Goal: Task Accomplishment & Management: Complete application form

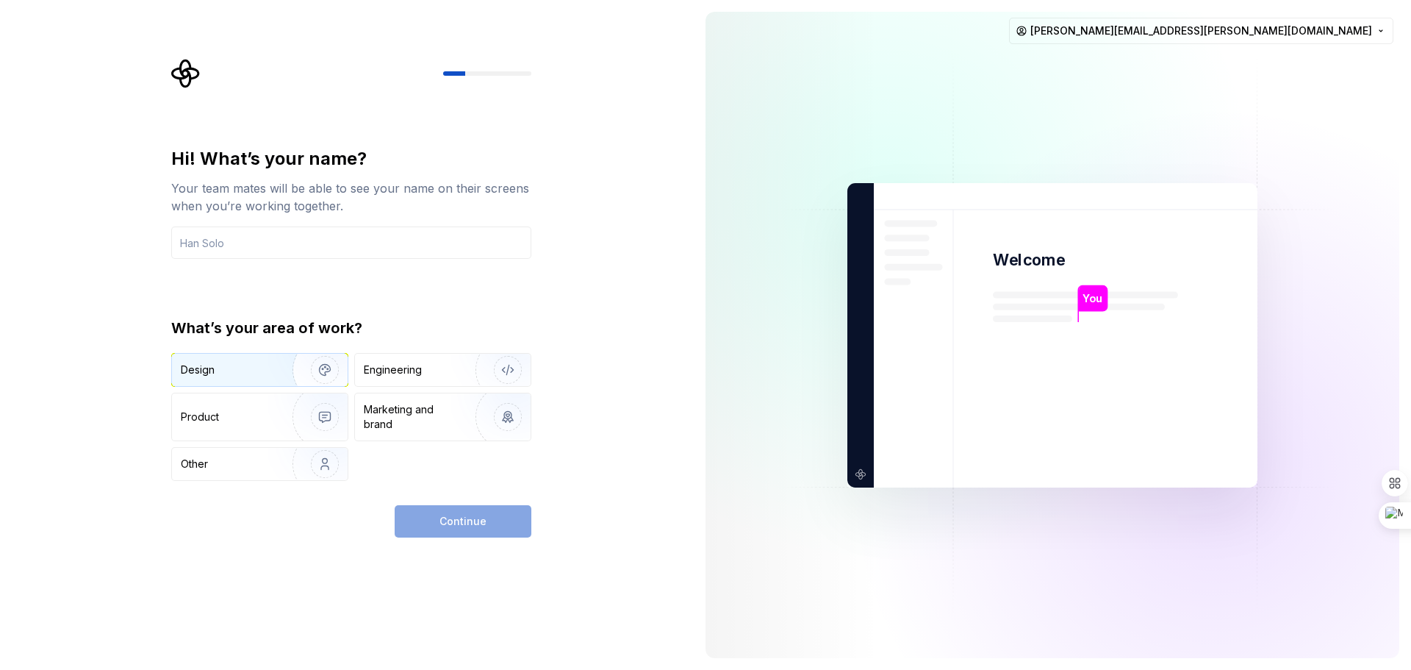
click at [265, 380] on div "Design" at bounding box center [260, 370] width 176 height 32
click at [381, 423] on div "Marketing and brand" at bounding box center [413, 416] width 99 height 29
click at [259, 380] on div "Design" at bounding box center [260, 370] width 176 height 32
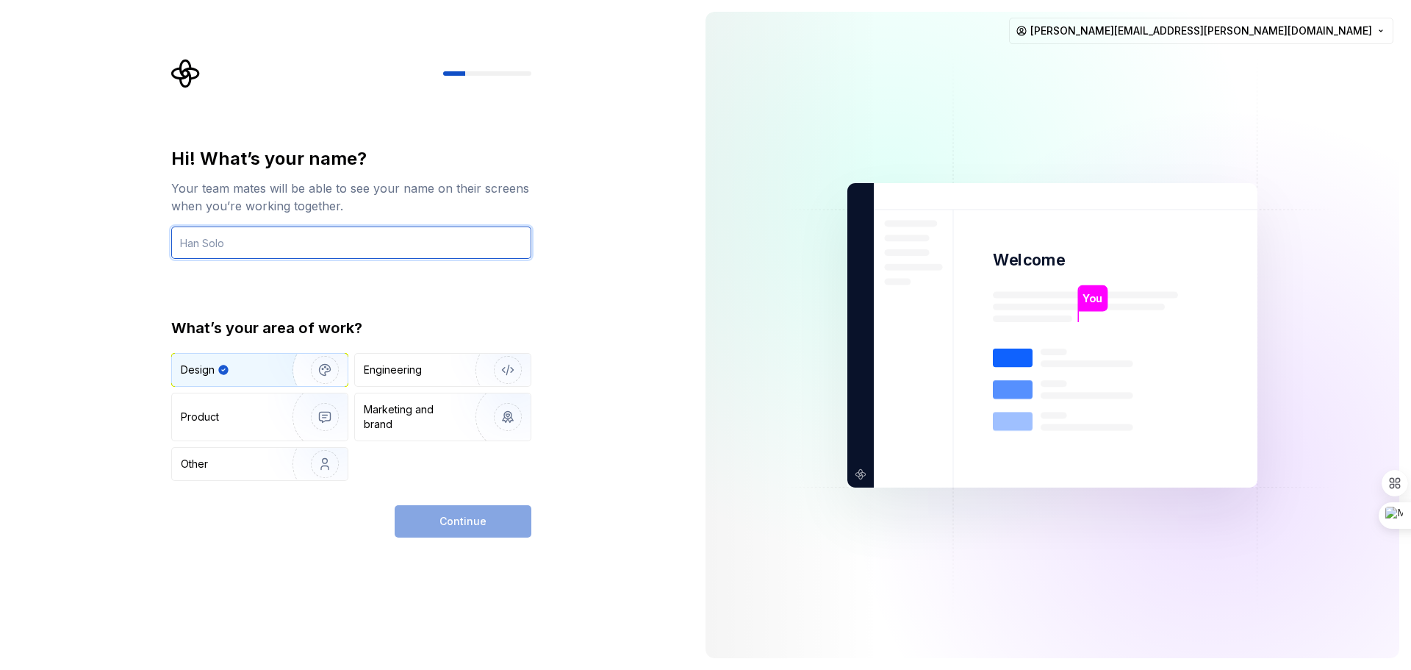
click at [286, 229] on input "text" at bounding box center [351, 242] width 360 height 32
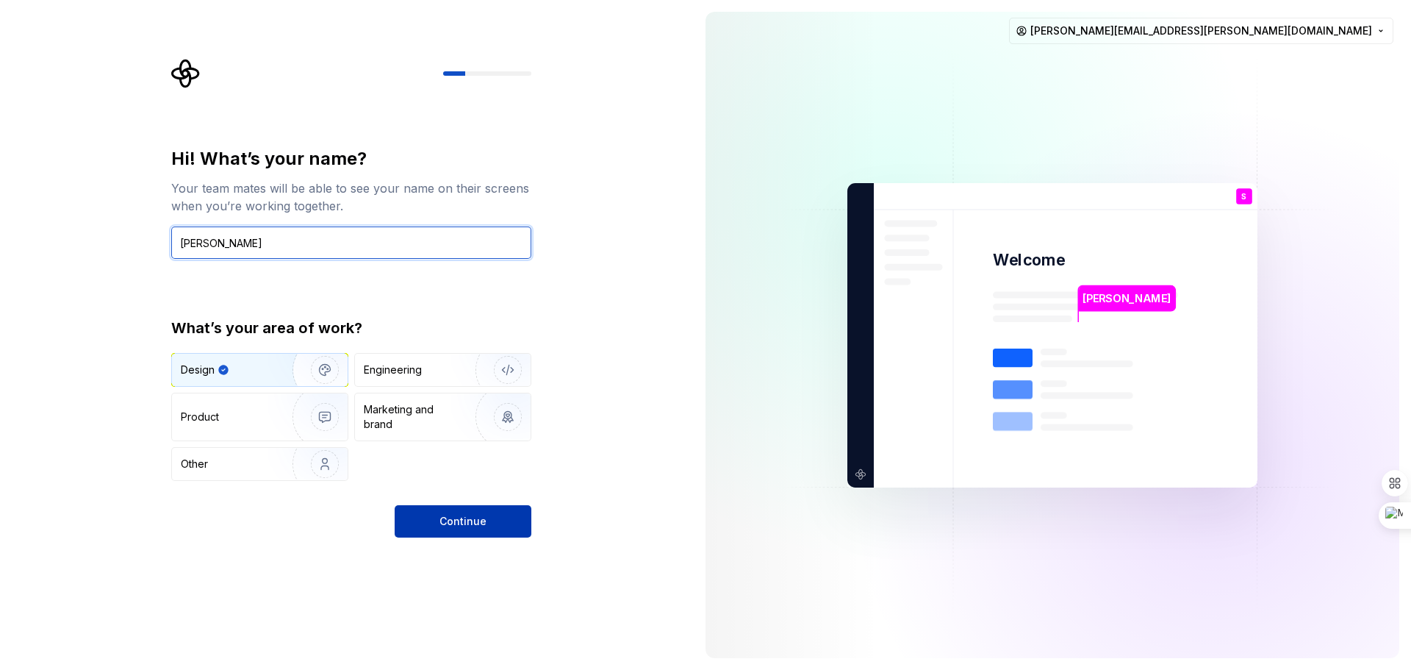
type input "[PERSON_NAME]"
click at [449, 530] on button "Continue" at bounding box center [463, 521] width 137 height 32
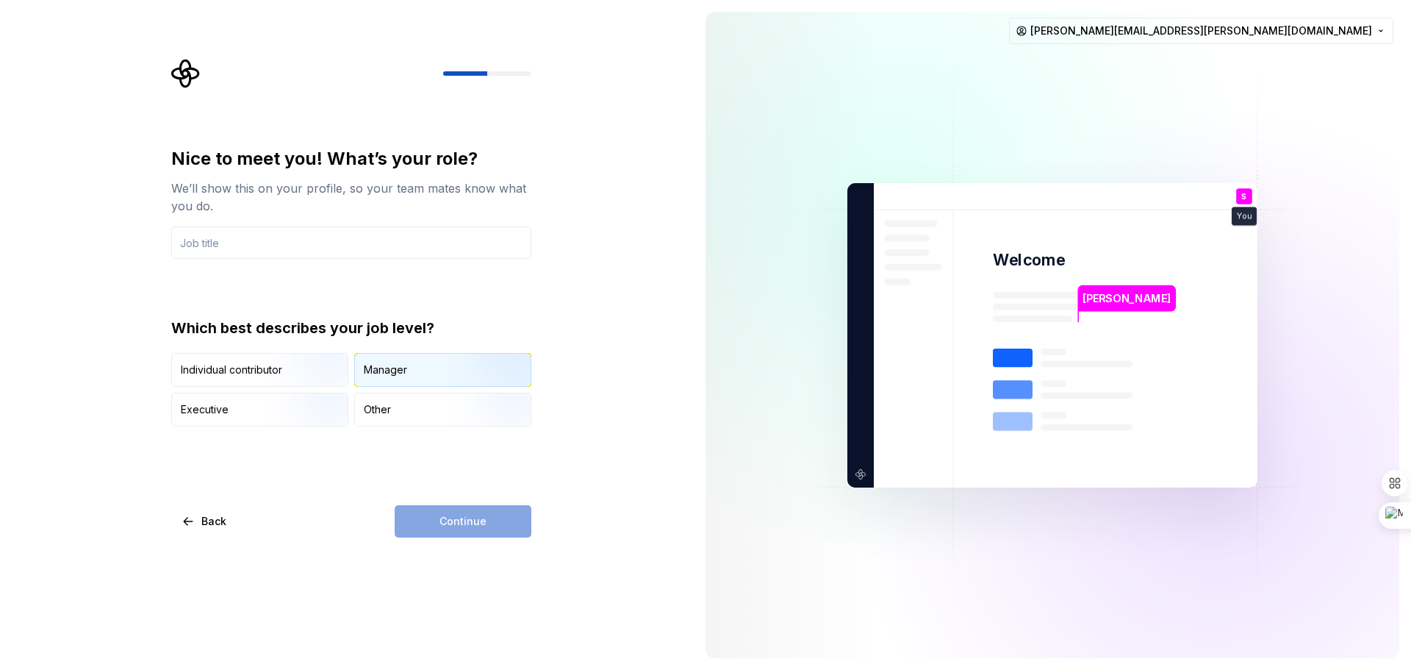
click at [365, 373] on div "Manager" at bounding box center [385, 369] width 43 height 15
click at [247, 253] on input "text" at bounding box center [351, 242] width 360 height 32
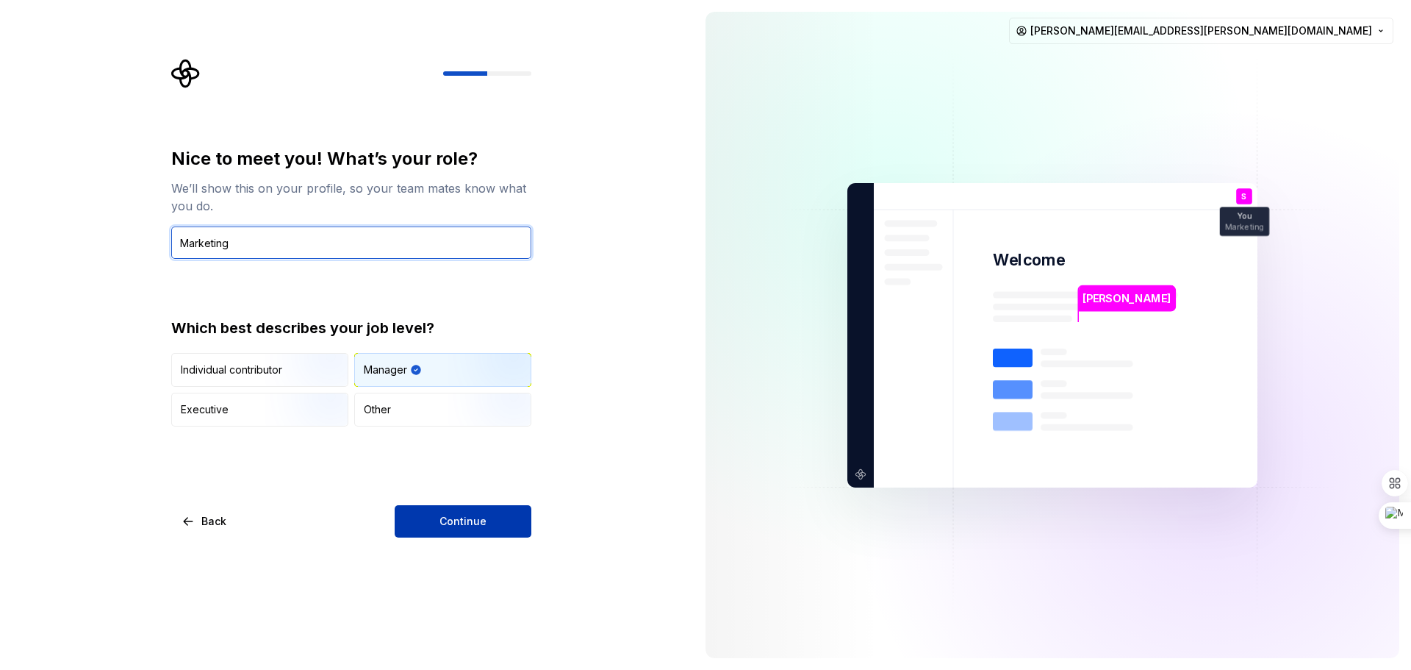
type input "Marketing"
click at [435, 520] on button "Continue" at bounding box center [463, 521] width 137 height 32
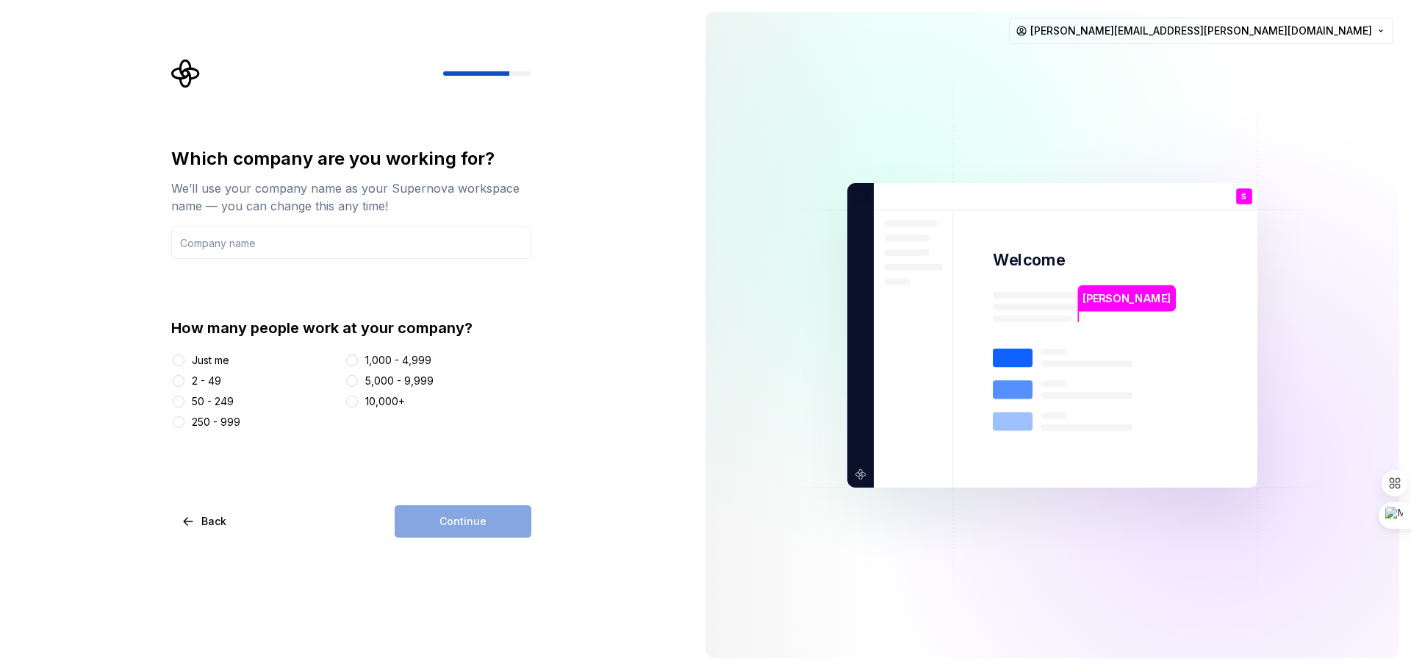
click at [203, 362] on div "Just me" at bounding box center [210, 360] width 37 height 15
click at [184, 362] on button "Just me" at bounding box center [179, 360] width 12 height 12
click at [513, 523] on div "Continue" at bounding box center [463, 521] width 137 height 32
click at [195, 384] on div "2 - 49" at bounding box center [206, 380] width 29 height 15
click at [184, 384] on button "2 - 49" at bounding box center [179, 381] width 12 height 12
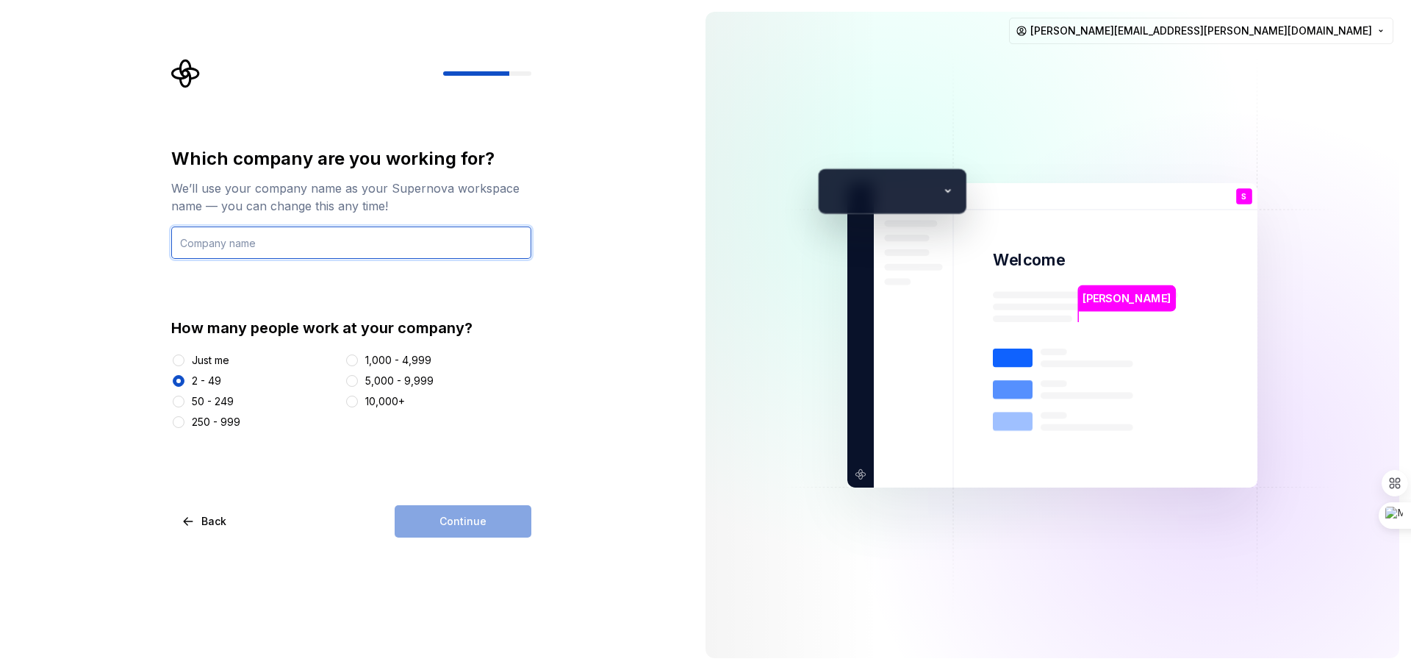
click at [268, 254] on input "text" at bounding box center [351, 242] width 360 height 32
type input "Jungle Tribe"
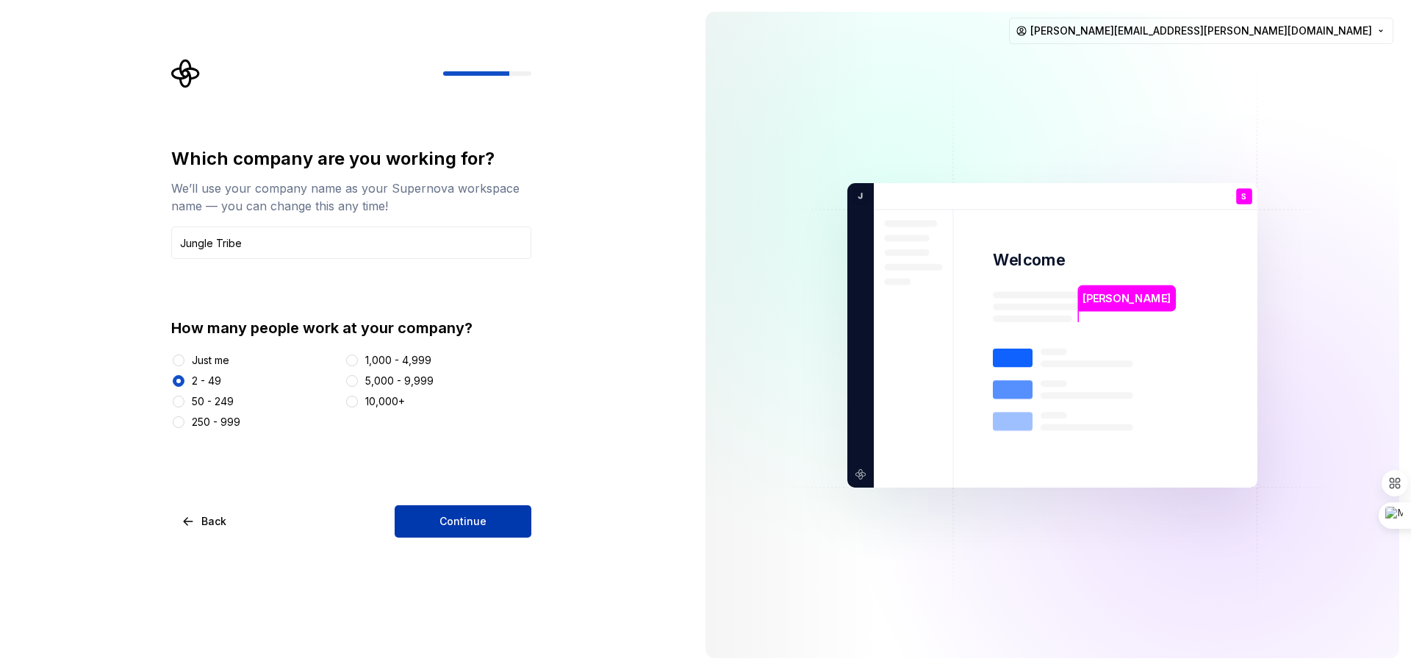
click at [426, 531] on button "Continue" at bounding box center [463, 521] width 137 height 32
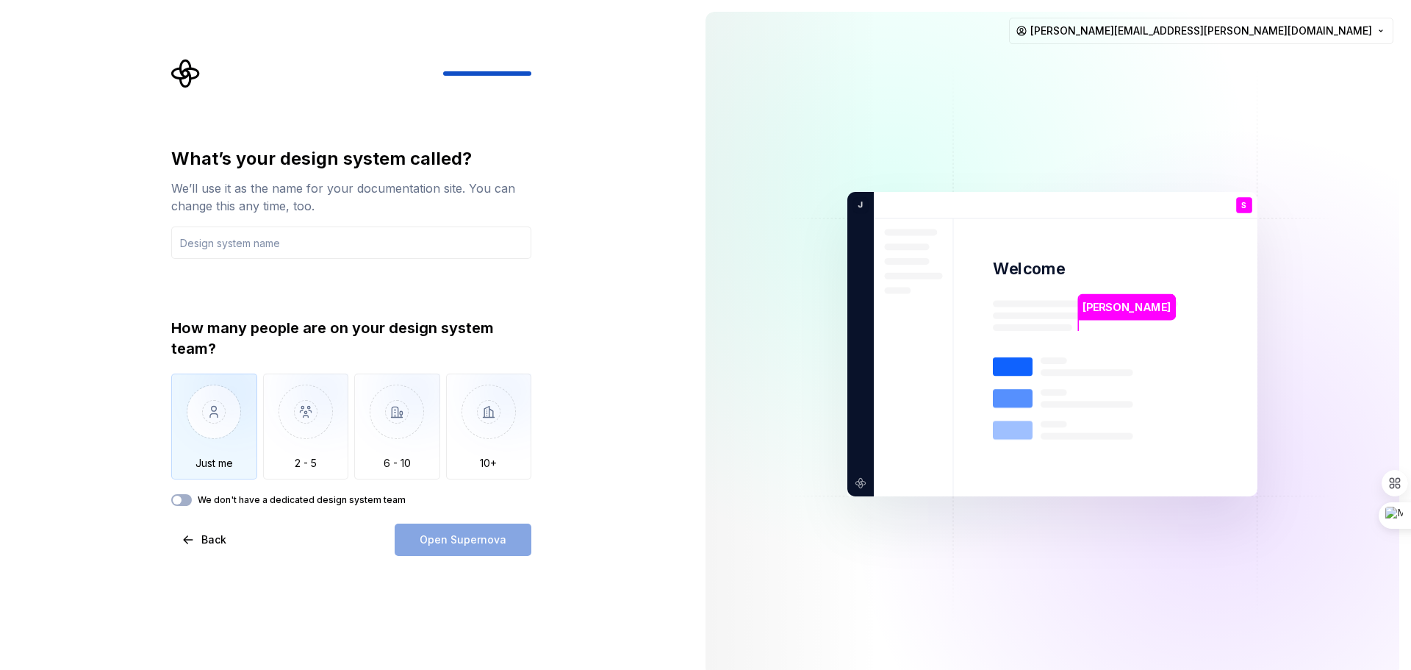
click at [215, 400] on img "button" at bounding box center [214, 422] width 86 height 98
click at [191, 500] on button "We don't have a dedicated design system team" at bounding box center [181, 500] width 21 height 12
click at [462, 539] on div "Open Supernova" at bounding box center [463, 539] width 137 height 32
click at [222, 542] on span "Back" at bounding box center [213, 539] width 25 height 15
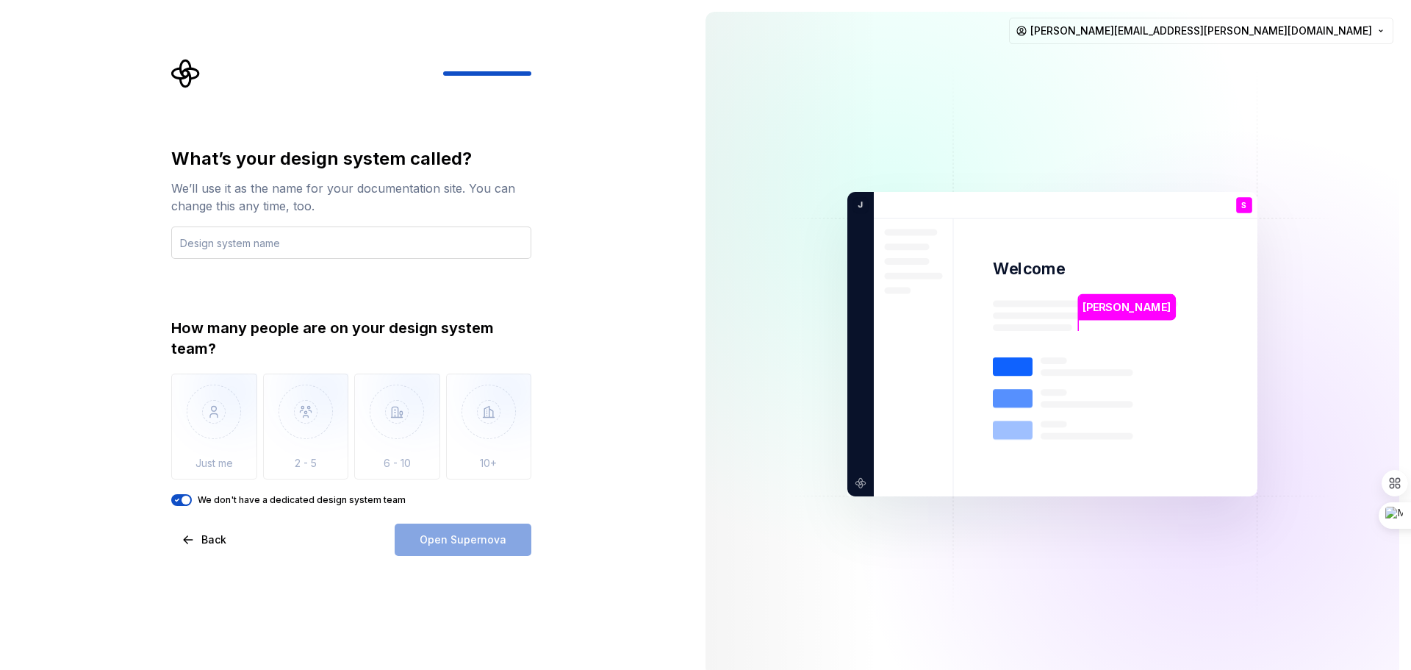
click at [332, 245] on input "text" at bounding box center [351, 242] width 360 height 32
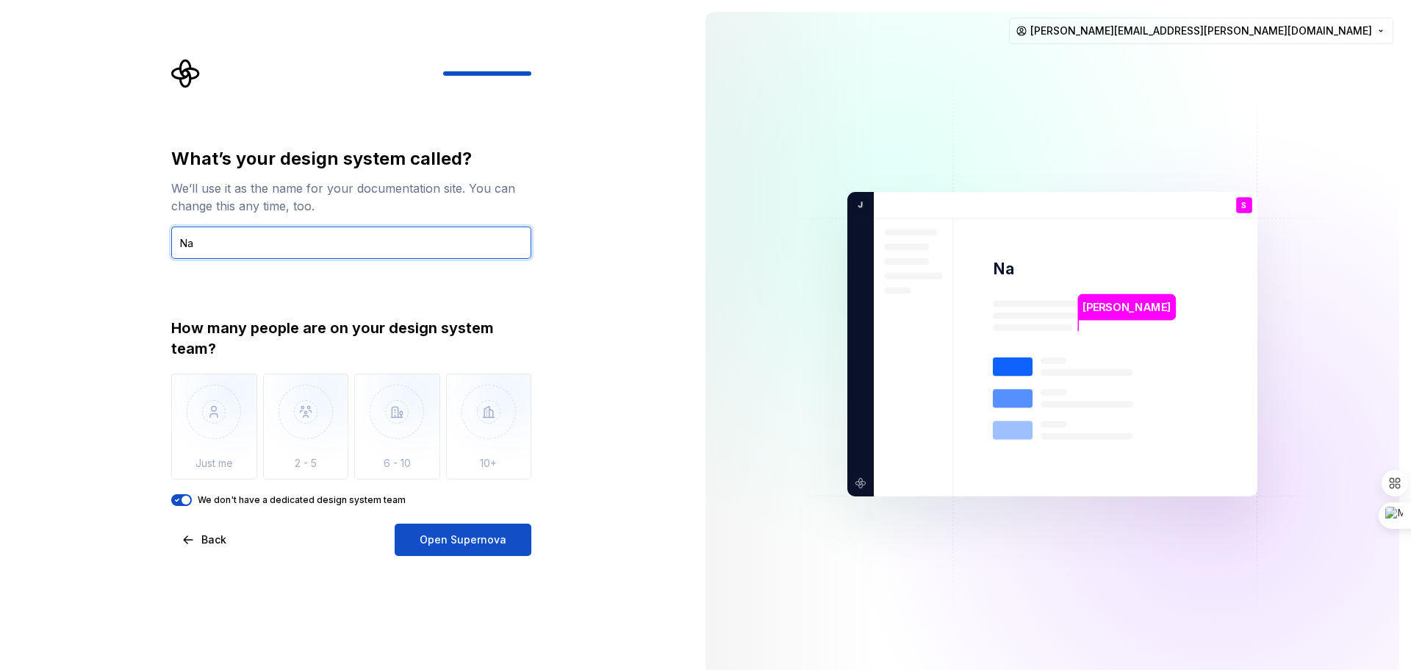
type input "N"
type input "TEST"
click at [177, 499] on icon "button" at bounding box center [177, 499] width 12 height 9
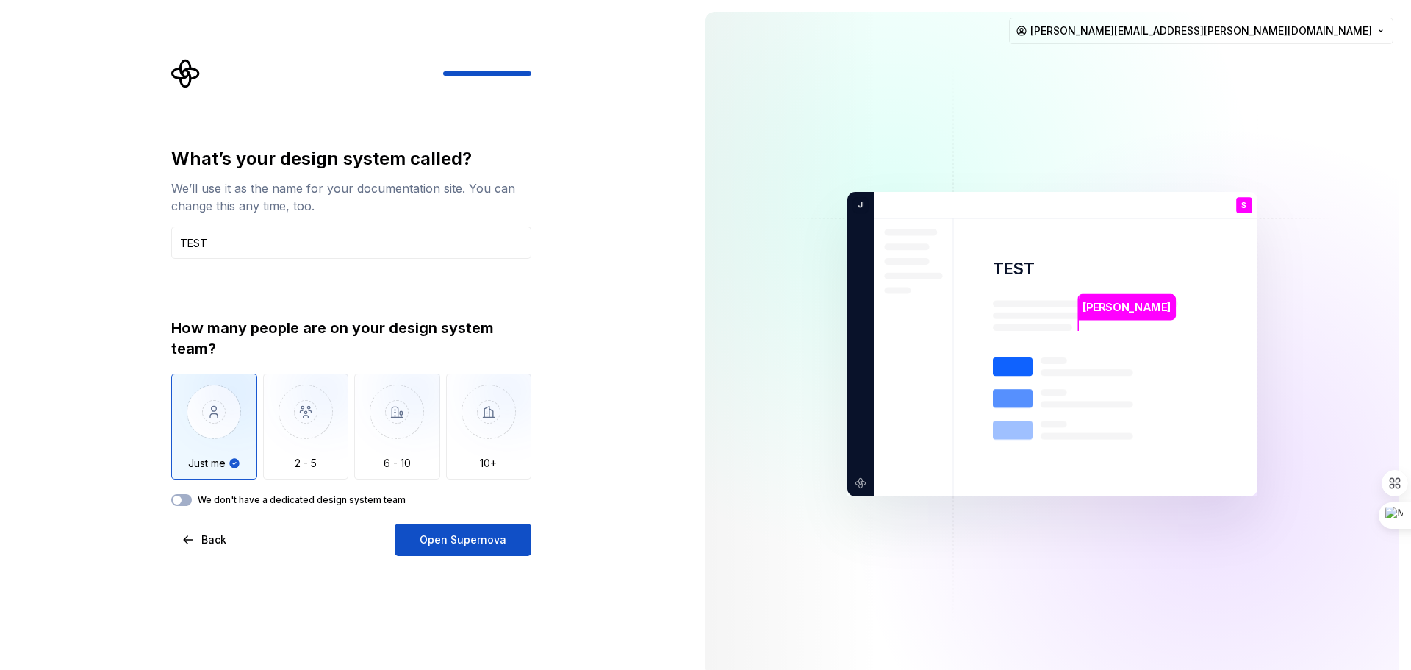
click at [207, 445] on img "button" at bounding box center [214, 422] width 86 height 98
click at [433, 537] on span "Open Supernova" at bounding box center [463, 539] width 87 height 15
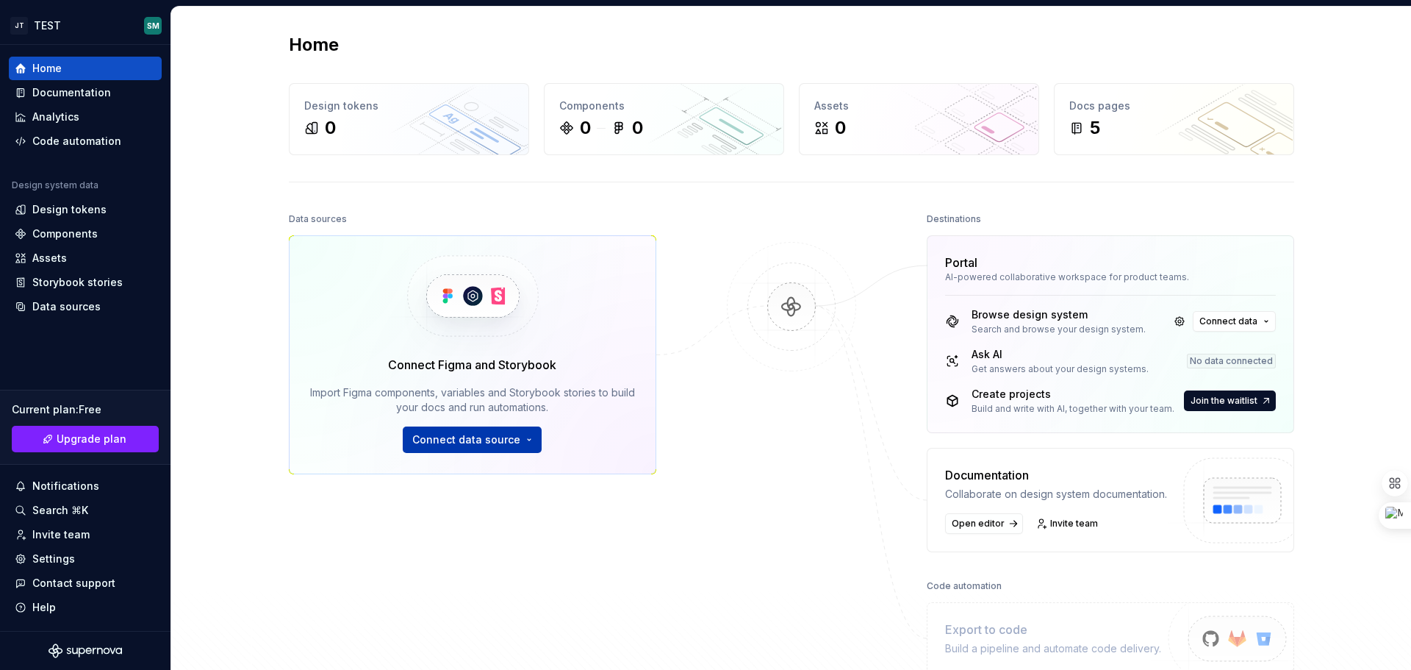
click at [487, 440] on span "Connect data source" at bounding box center [466, 439] width 108 height 15
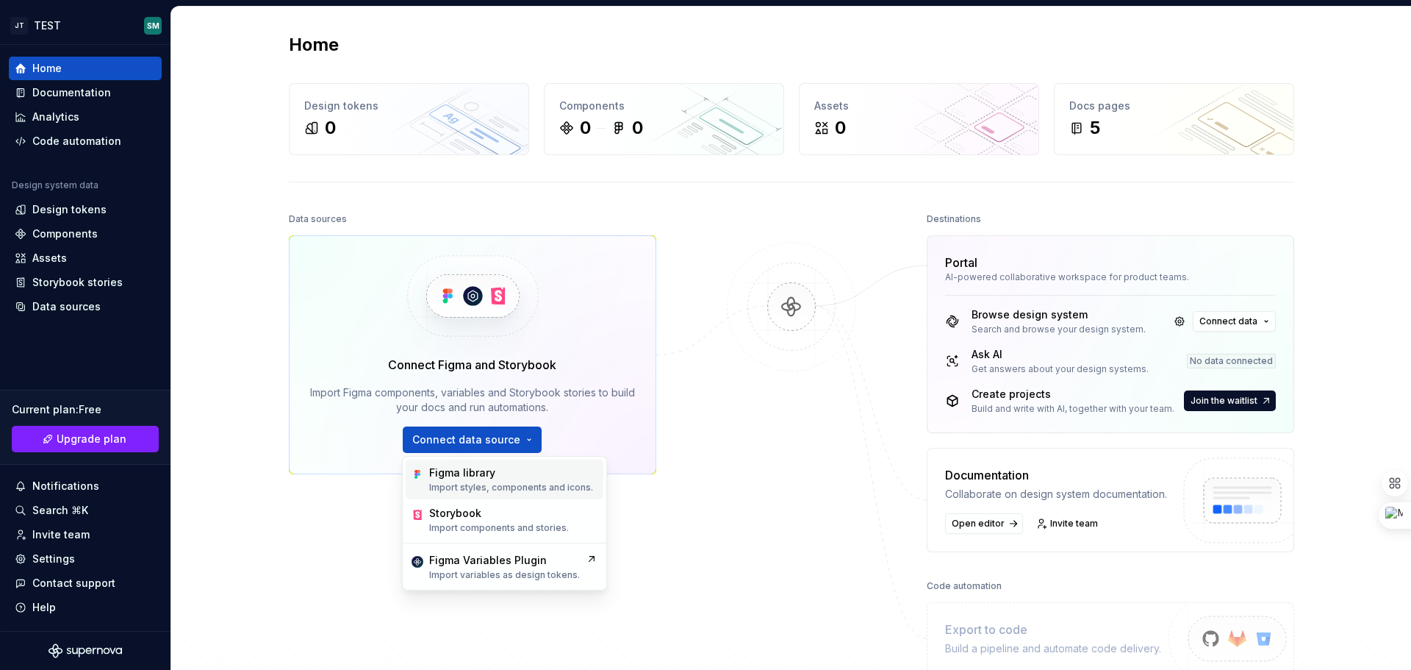
click at [500, 484] on p "Import styles, components and icons." at bounding box center [511, 487] width 164 height 12
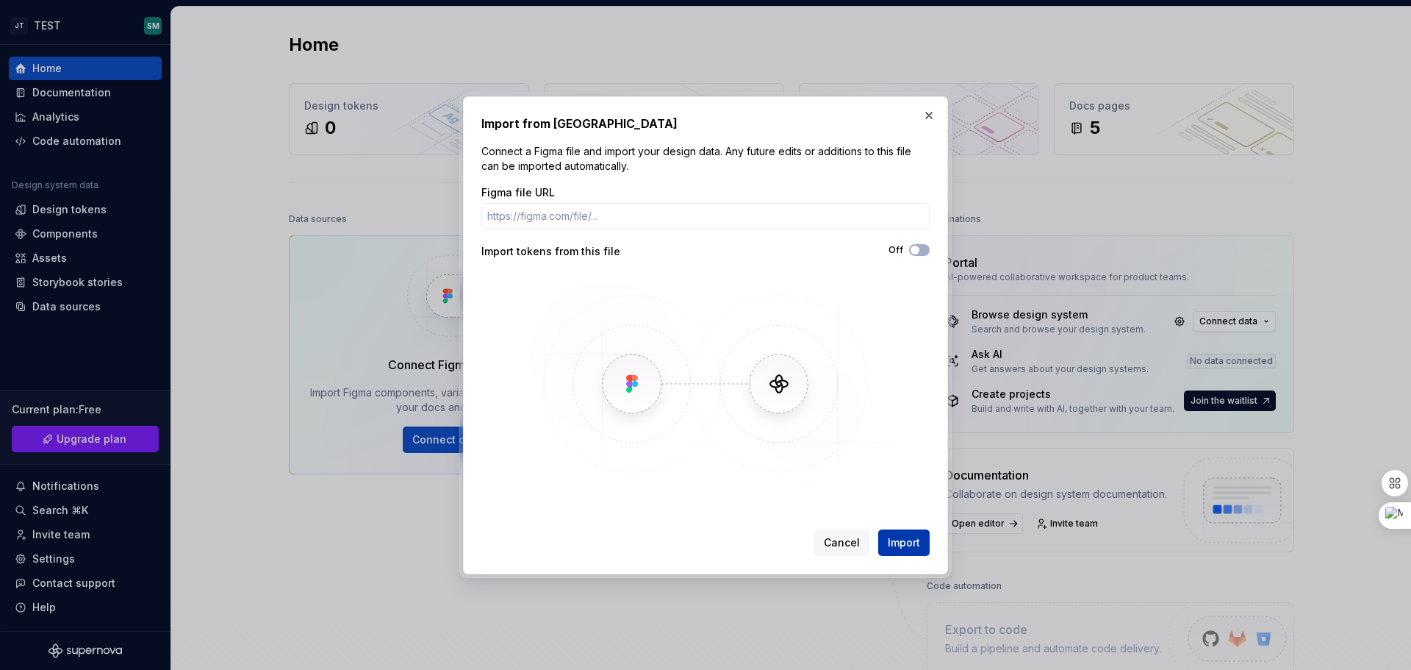
click at [911, 537] on span "Import" at bounding box center [904, 542] width 32 height 15
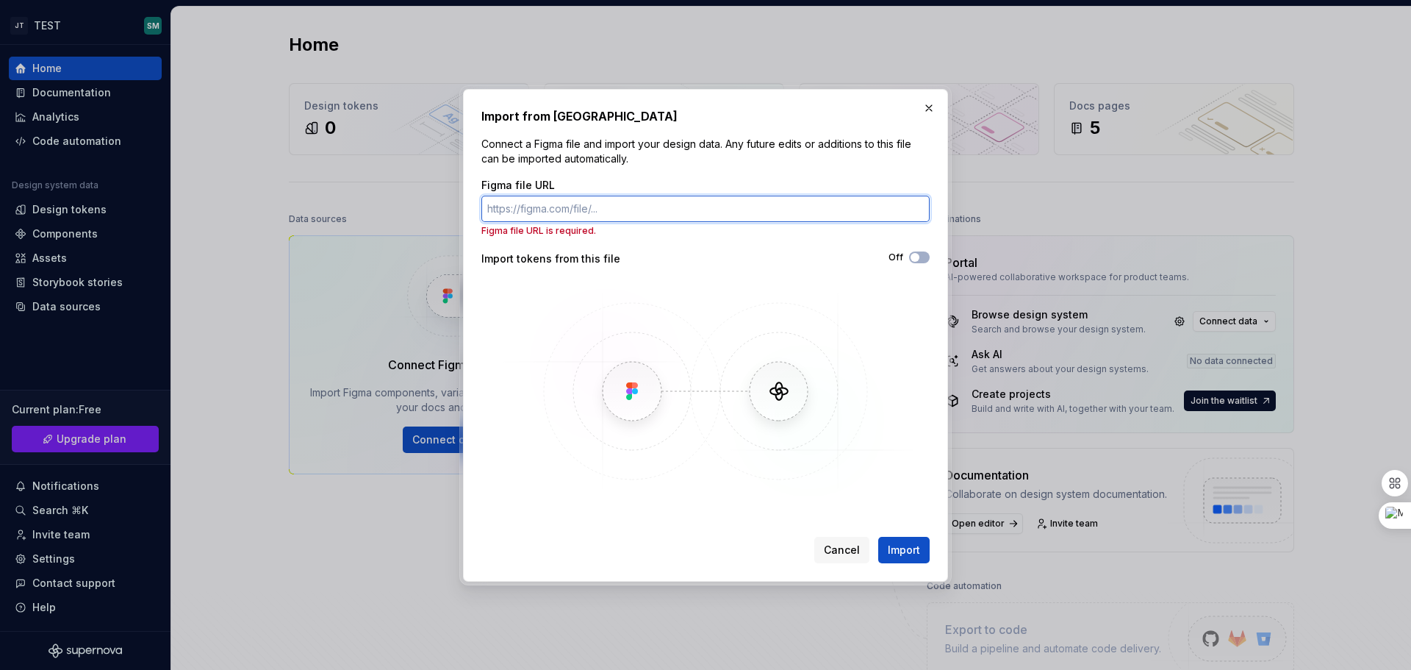
paste input "[URL][DOMAIN_NAME]"
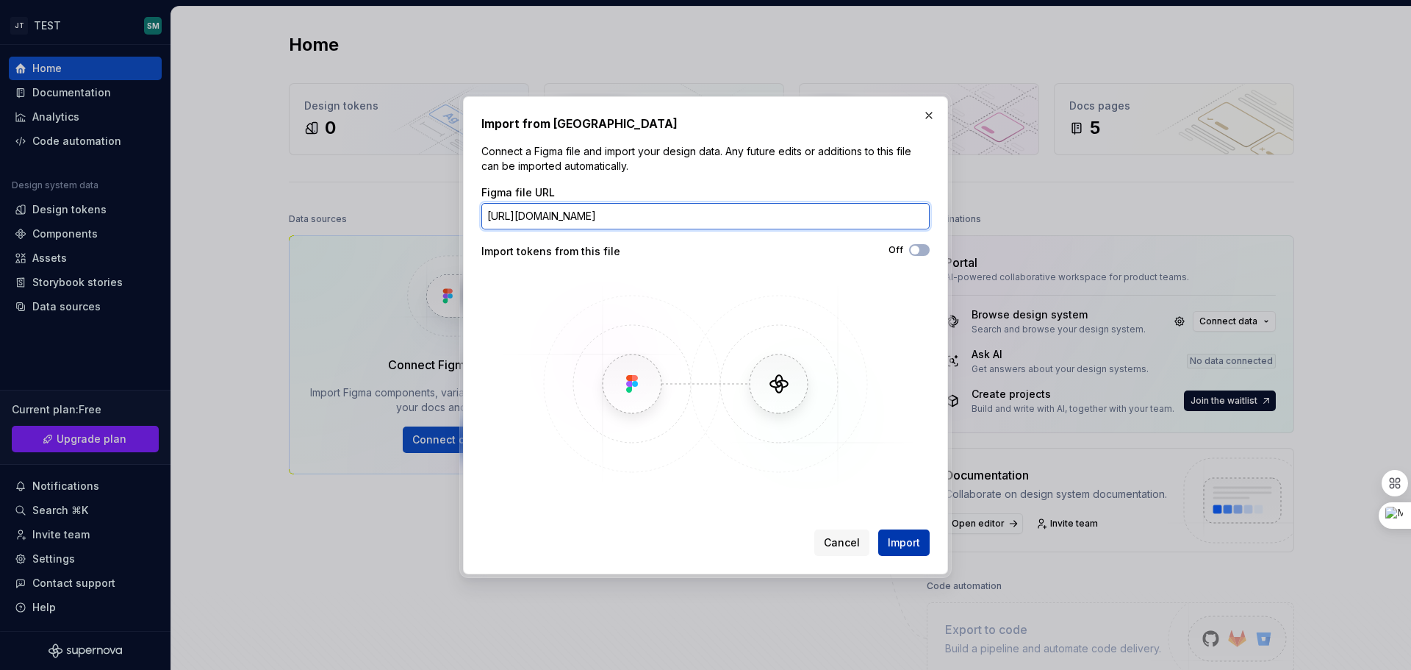
type input "[URL][DOMAIN_NAME]"
click at [888, 545] on span "Import" at bounding box center [904, 542] width 32 height 15
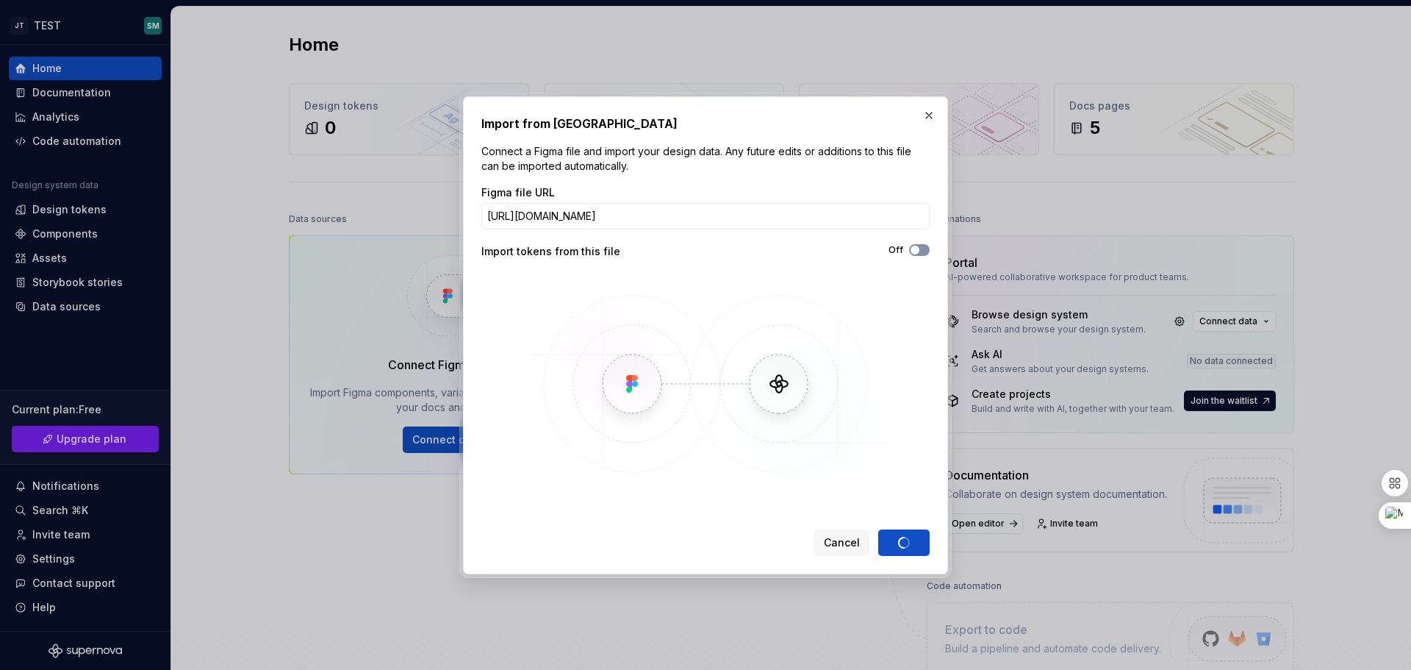
click at [927, 248] on button "Off" at bounding box center [919, 250] width 21 height 12
click at [906, 531] on button "Import" at bounding box center [903, 542] width 51 height 26
click at [902, 542] on span "Import" at bounding box center [904, 542] width 32 height 15
click at [855, 542] on span "Cancel" at bounding box center [842, 542] width 36 height 15
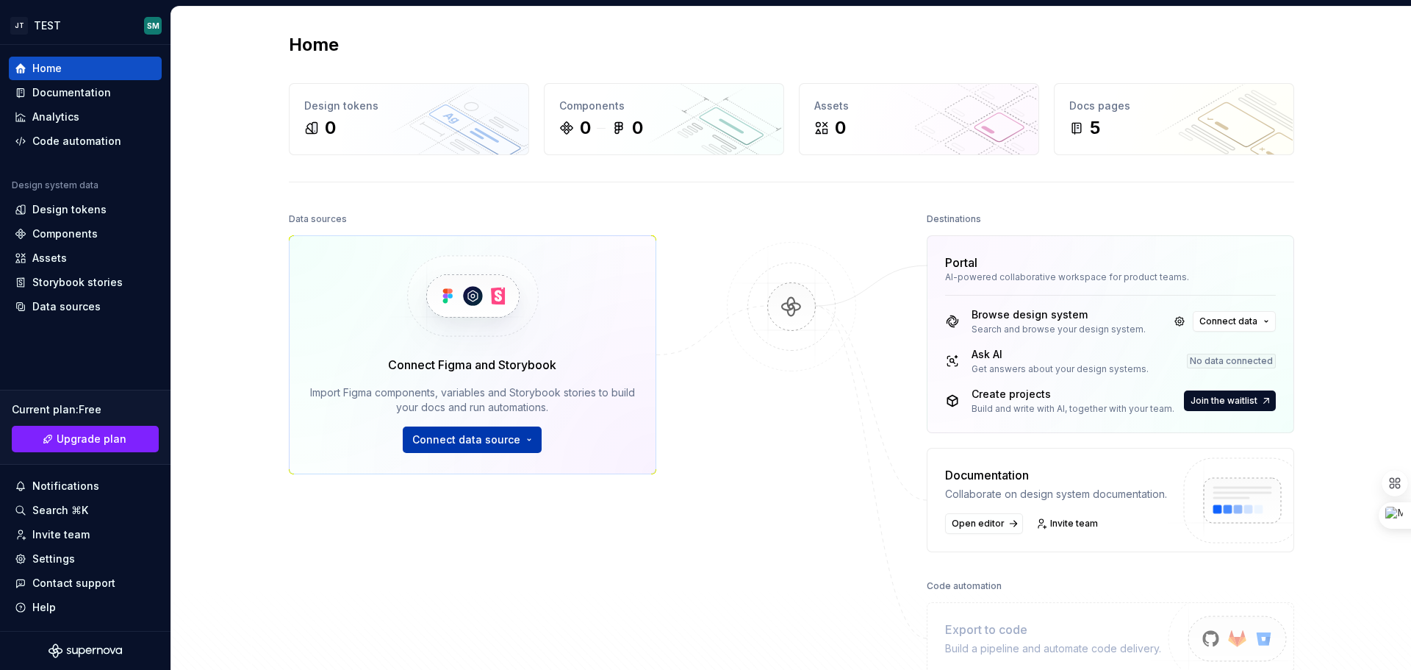
click at [490, 447] on button "Connect data source" at bounding box center [472, 439] width 139 height 26
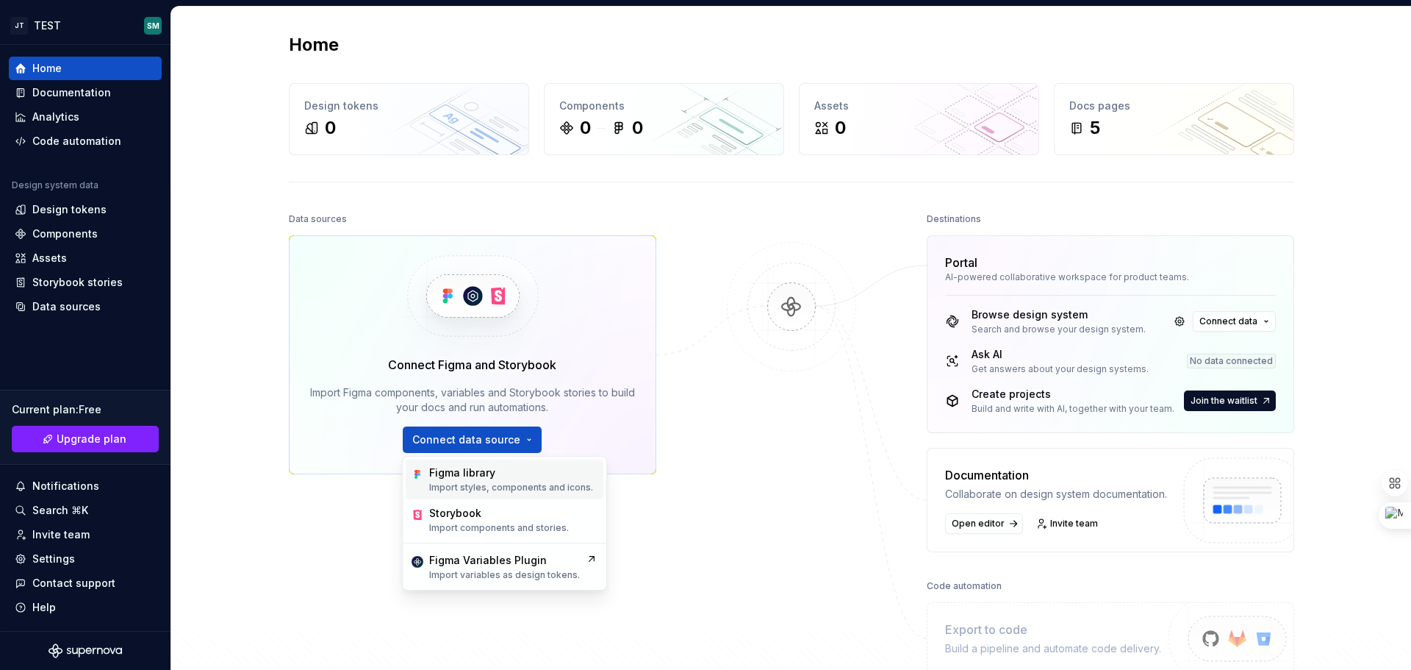
click at [487, 470] on div "Figma library" at bounding box center [462, 472] width 66 height 15
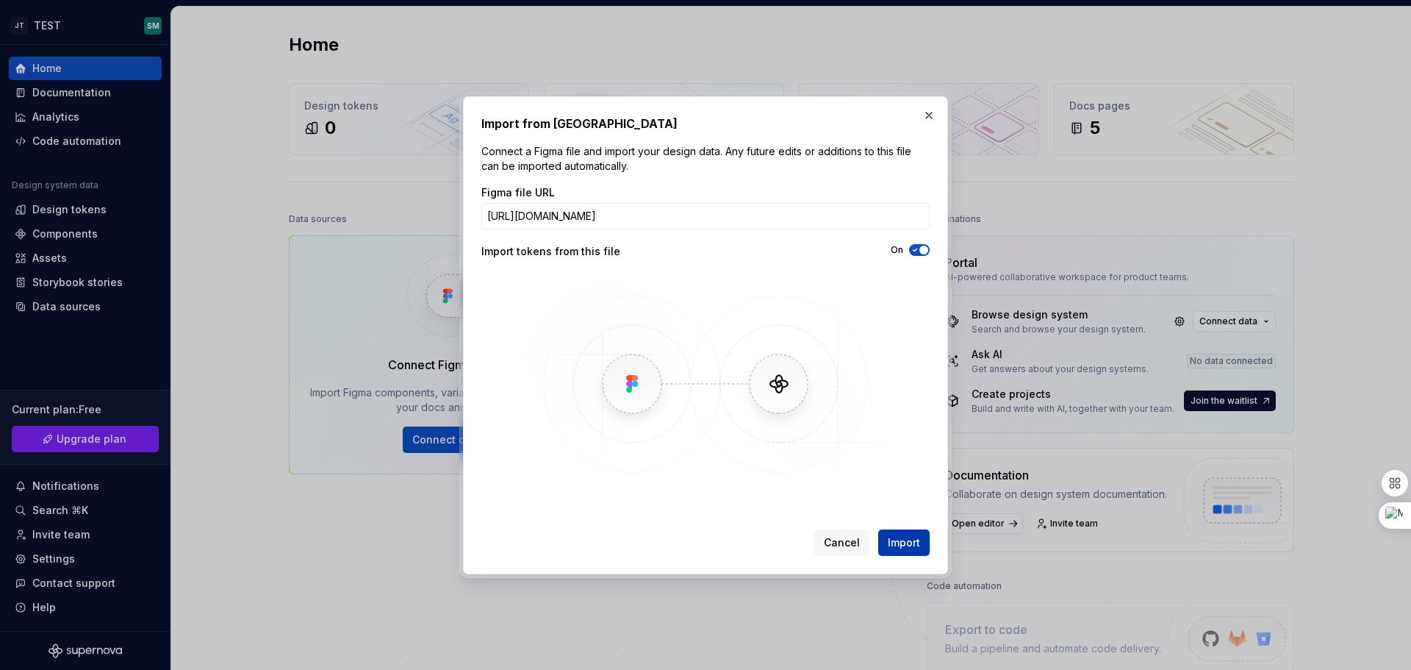
click at [911, 548] on span "Import" at bounding box center [904, 542] width 32 height 15
